Goal: Task Accomplishment & Management: Manage account settings

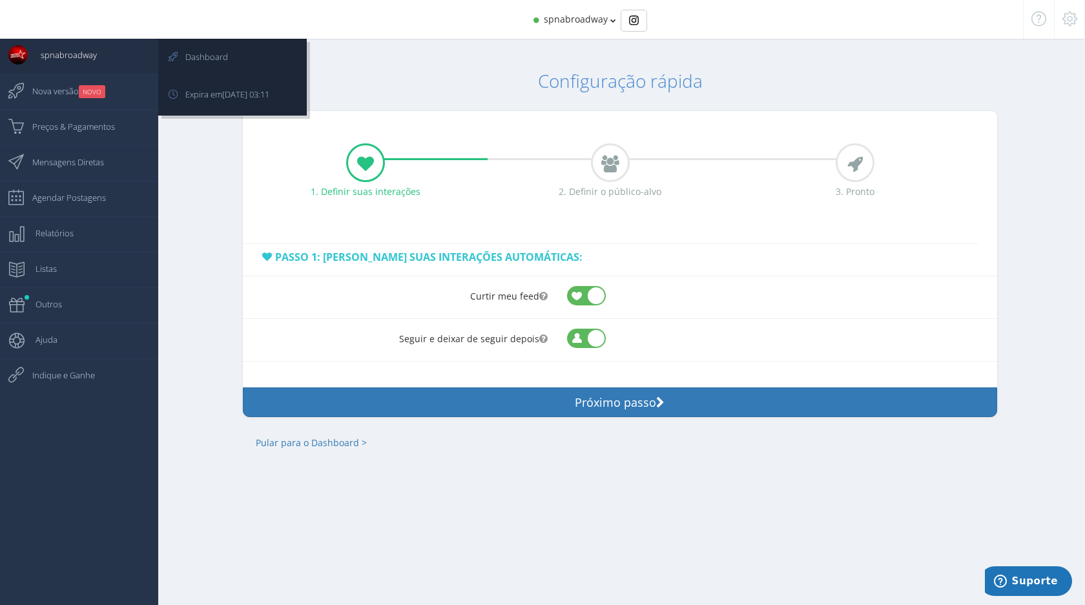
click at [81, 50] on span "spnabroadway" at bounding box center [62, 55] width 69 height 32
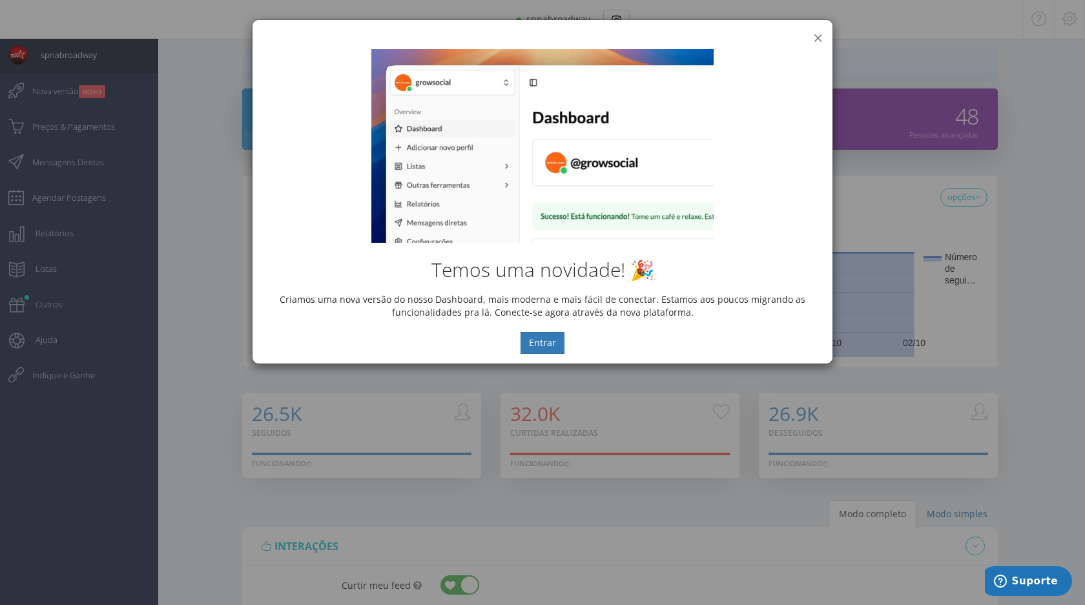
click at [815, 34] on button "×" at bounding box center [818, 37] width 10 height 17
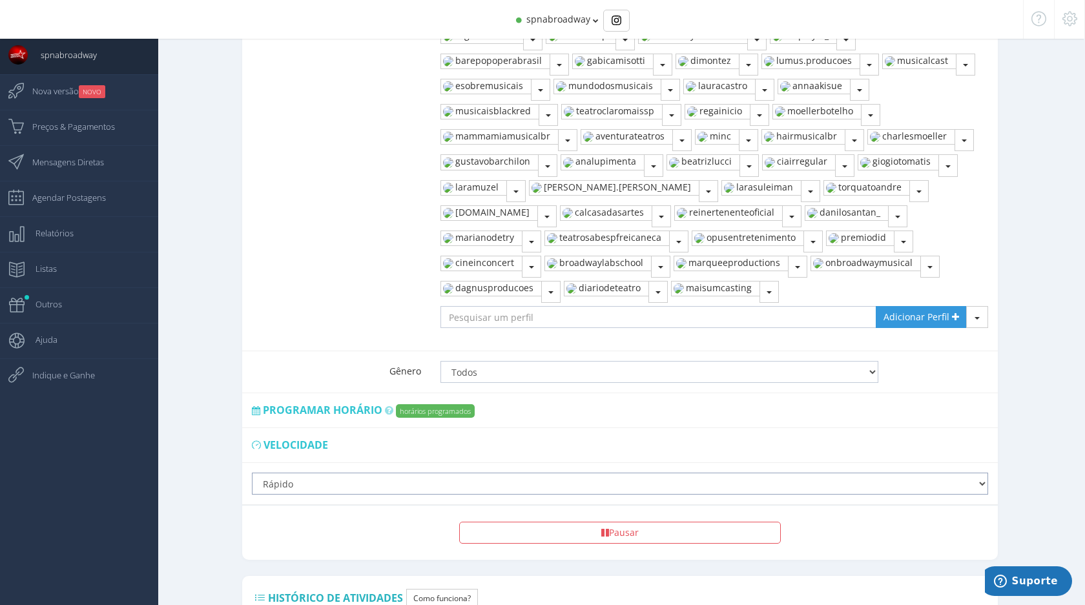
click at [398, 473] on select "Lento Normal Rápido Super Rápido" at bounding box center [620, 484] width 736 height 22
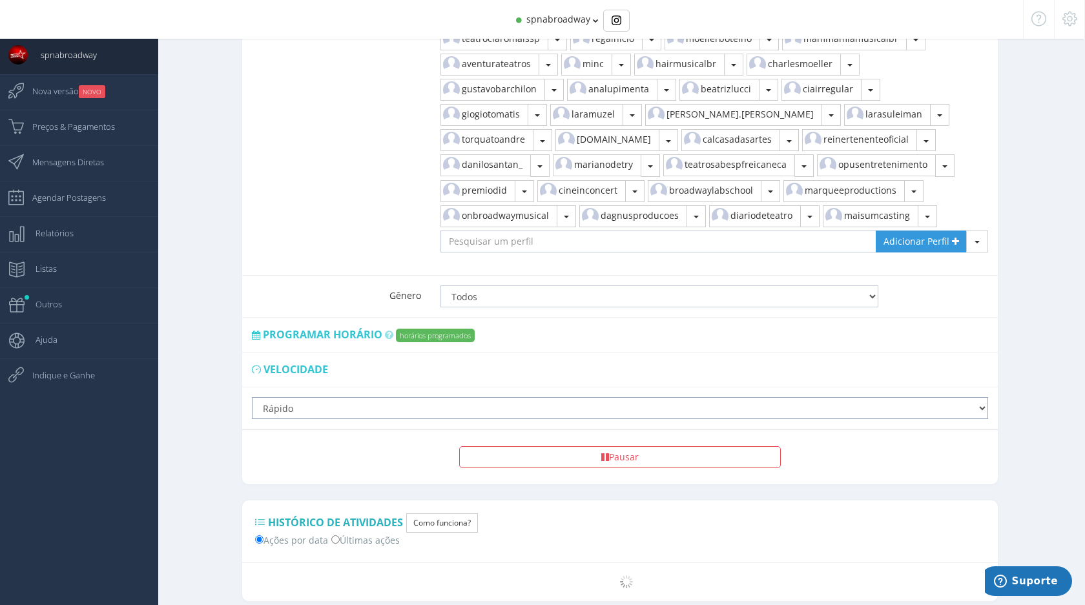
select select "super_fast"
click at [252, 397] on select "Lento Normal Rápido Super Rápido" at bounding box center [620, 408] width 736 height 22
click at [333, 276] on label "Gênero" at bounding box center [336, 289] width 189 height 26
